Goal: Manage account settings

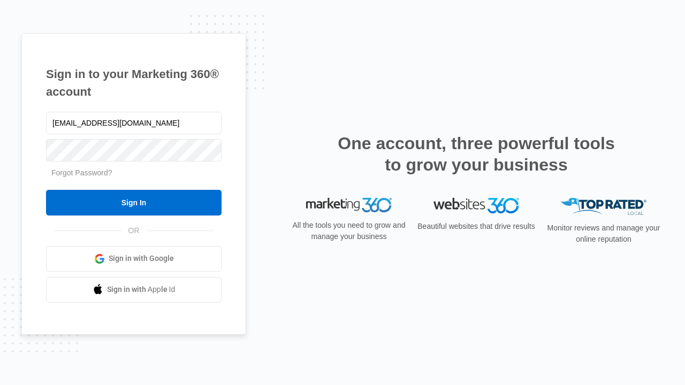
type input "[EMAIL_ADDRESS][DOMAIN_NAME]"
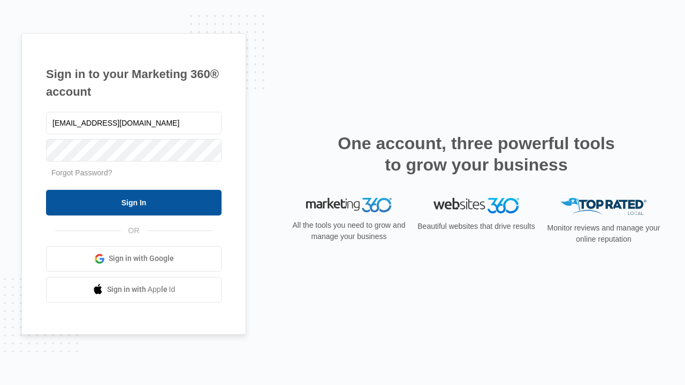
click at [134, 202] on input "Sign In" at bounding box center [134, 203] width 176 height 26
